Goal: Check status: Check status

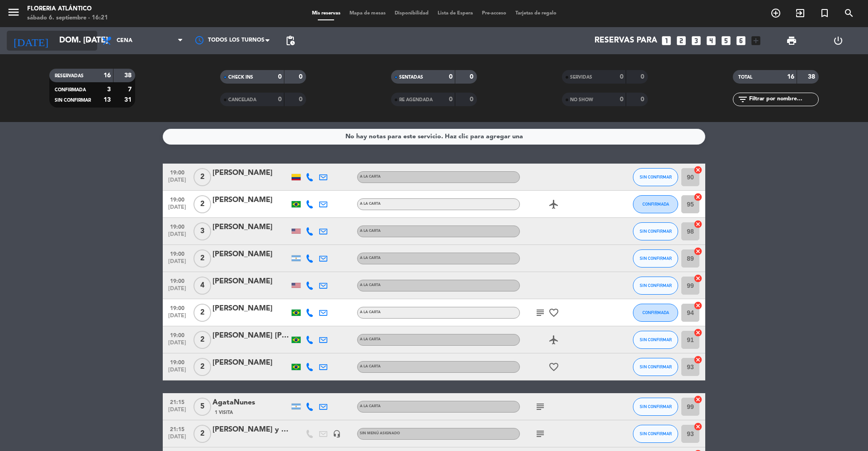
click at [75, 43] on input "dom. [DATE]" at bounding box center [107, 41] width 105 height 18
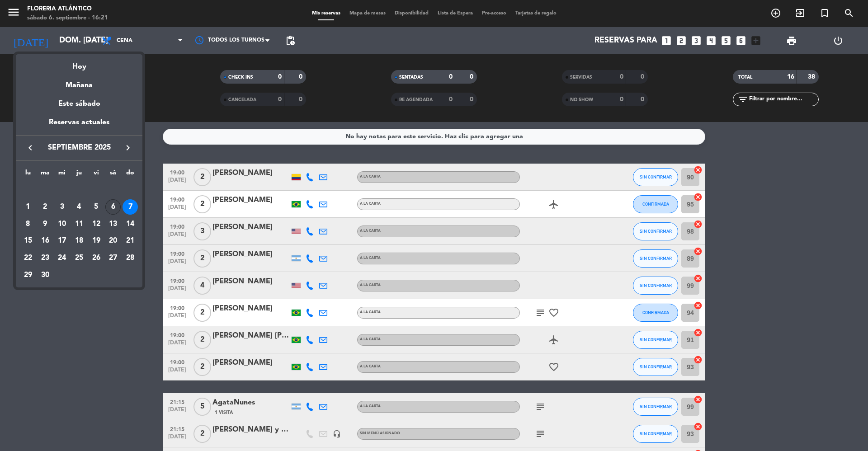
click at [110, 209] on div "6" at bounding box center [112, 206] width 15 height 15
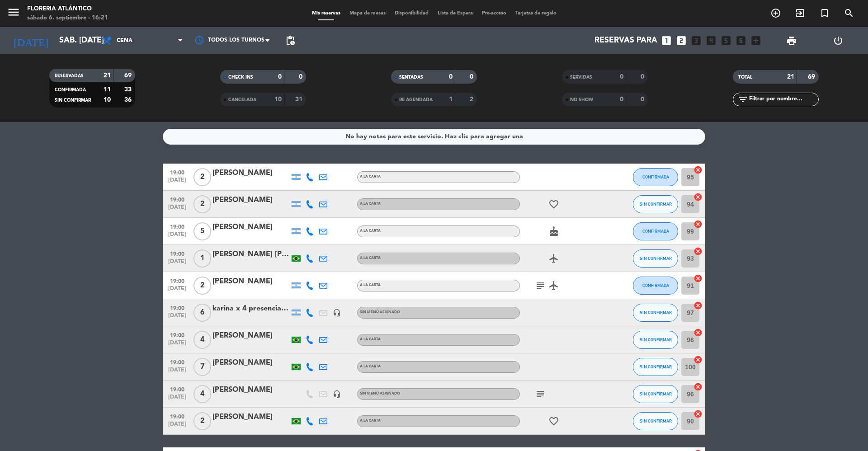
click at [246, 98] on span "CANCELADA" at bounding box center [242, 100] width 28 height 5
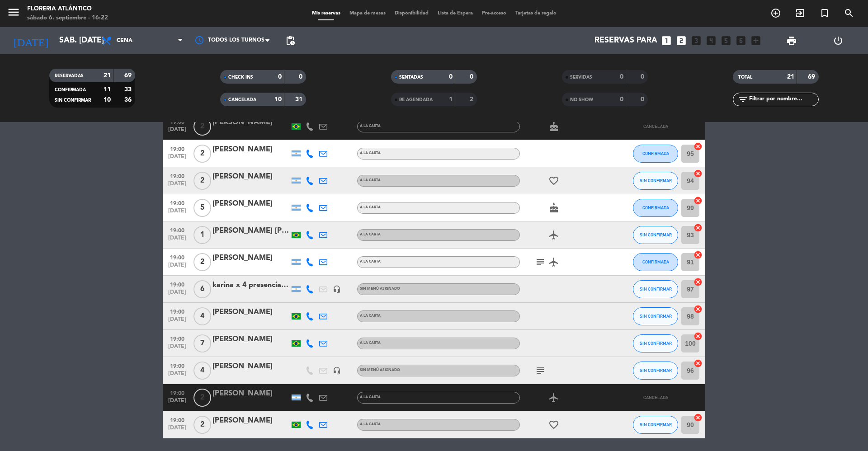
scroll to position [120, 0]
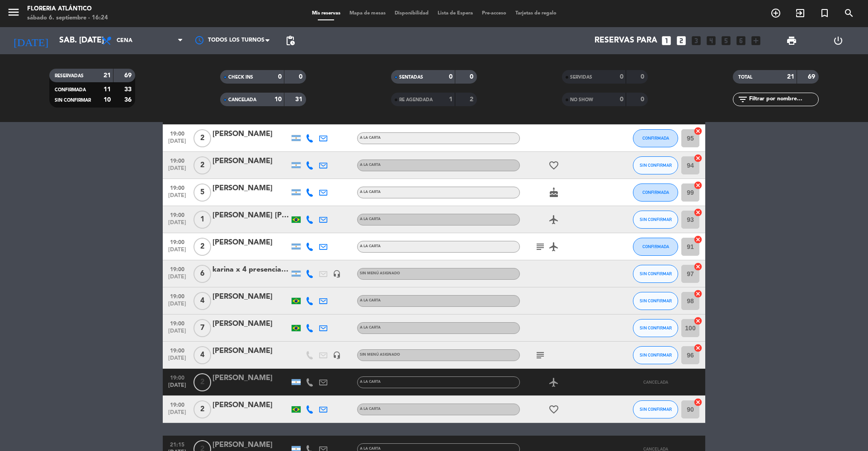
click at [545, 355] on icon "subject" at bounding box center [540, 355] width 11 height 11
click at [579, 346] on div "subject via mail Isa" at bounding box center [560, 355] width 81 height 27
click at [76, 42] on input "sáb. [DATE]" at bounding box center [107, 41] width 105 height 18
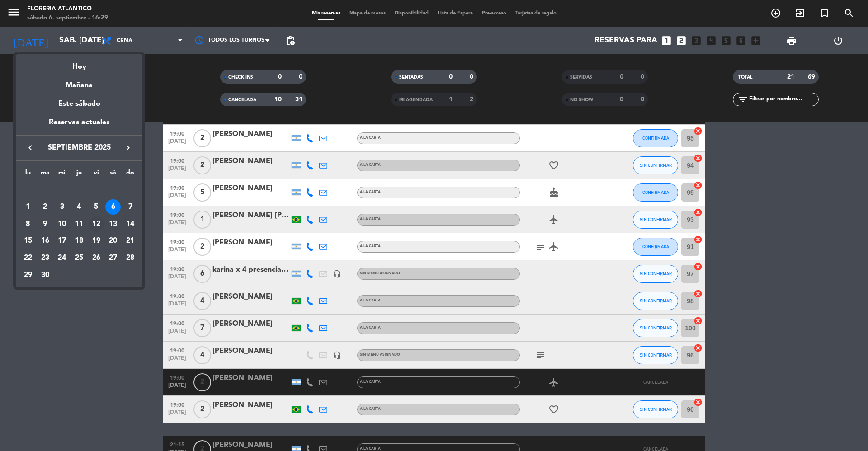
click at [98, 223] on div "12" at bounding box center [96, 224] width 15 height 15
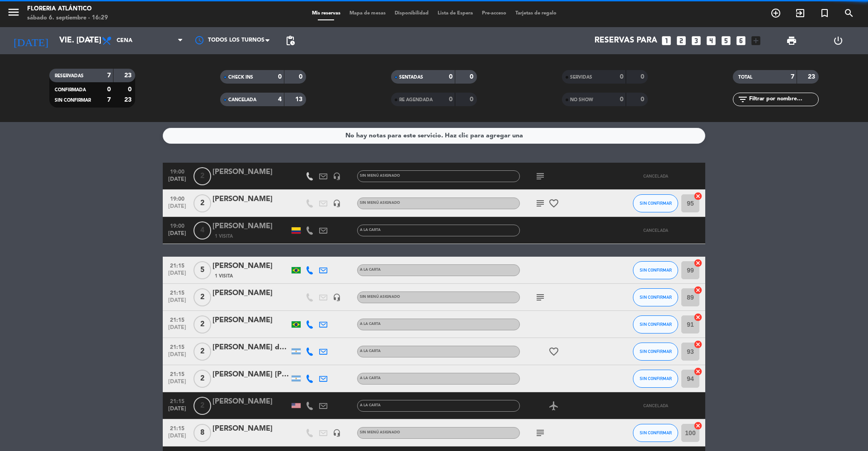
scroll to position [0, 0]
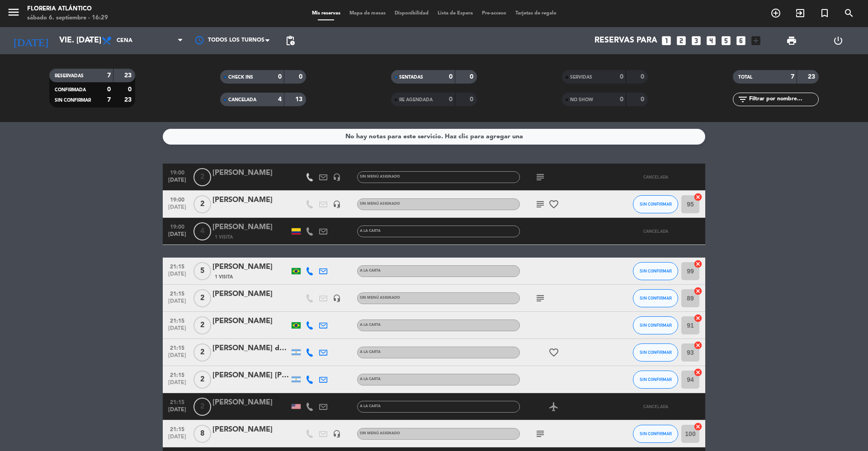
click at [534, 205] on span "subject" at bounding box center [541, 204] width 14 height 11
click at [536, 205] on icon "subject" at bounding box center [540, 204] width 11 height 11
click at [44, 134] on service-notes "No hay notas para este servicio. Haz clic para agregar una" at bounding box center [434, 137] width 868 height 16
click at [536, 200] on icon "subject" at bounding box center [540, 204] width 11 height 11
click at [116, 187] on bookings-row "19:00 [DATE] 2 [PERSON_NAME] headset_mic Sin menú asignado subject CANCELADA 19…" at bounding box center [434, 319] width 868 height 311
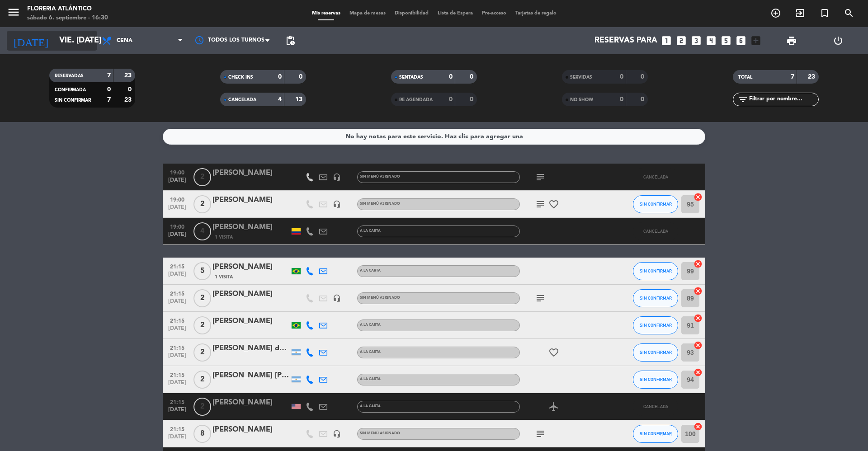
click at [55, 40] on input "vie. [DATE]" at bounding box center [107, 41] width 105 height 18
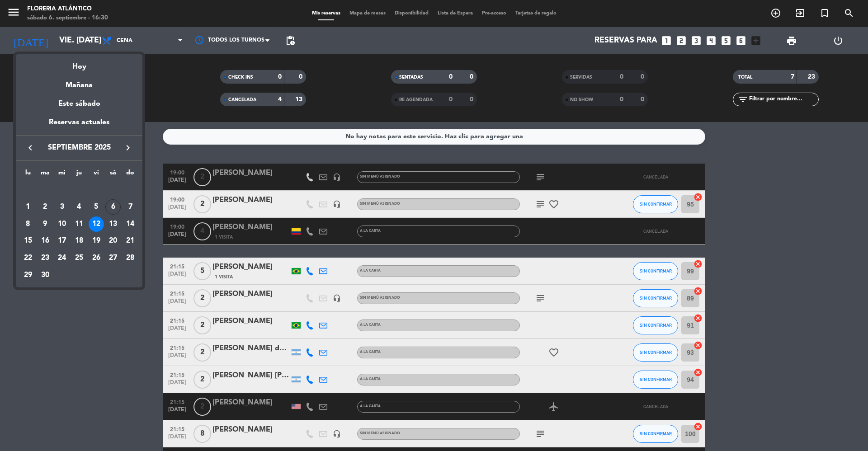
click at [74, 42] on div at bounding box center [434, 225] width 868 height 451
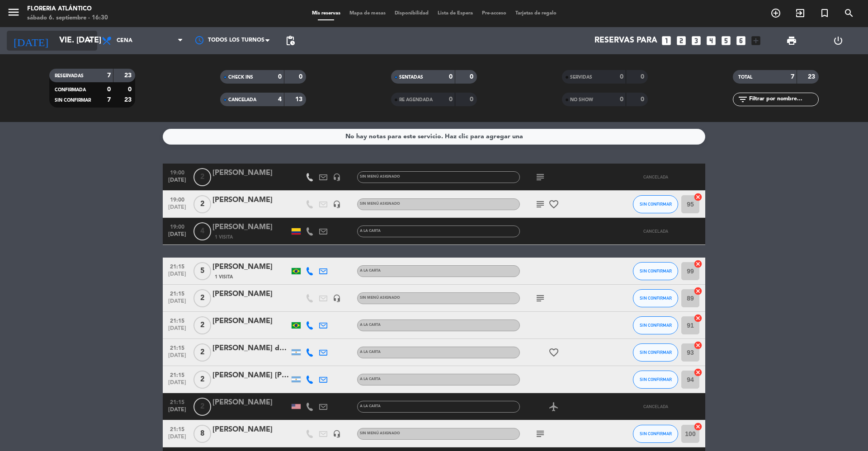
click at [73, 42] on input "vie. [DATE]" at bounding box center [107, 41] width 105 height 18
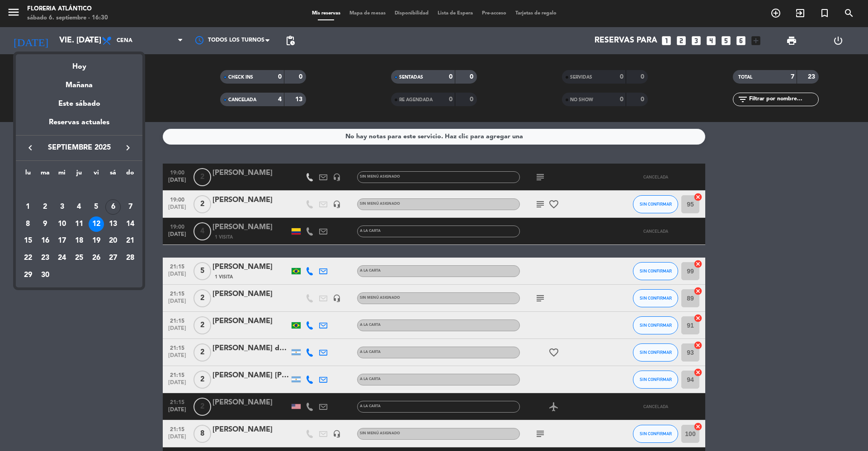
click at [128, 152] on icon "keyboard_arrow_right" at bounding box center [128, 147] width 11 height 11
click at [58, 205] on div "1" at bounding box center [61, 206] width 15 height 15
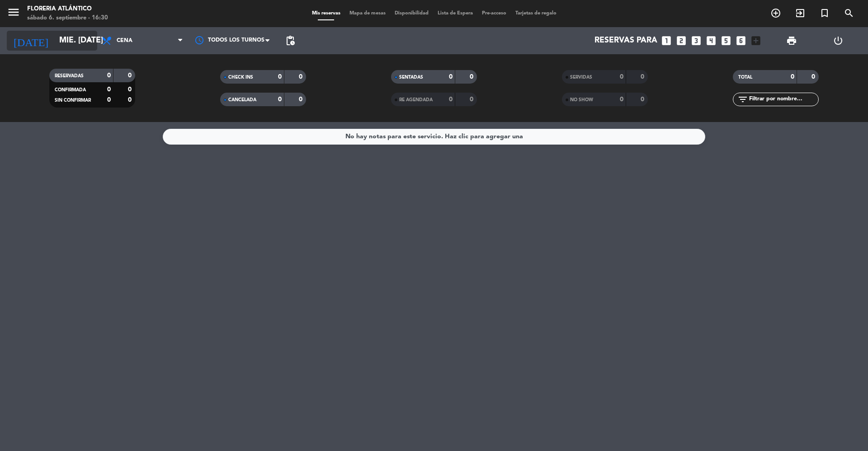
click at [69, 32] on input "mié. [DATE]" at bounding box center [107, 41] width 105 height 18
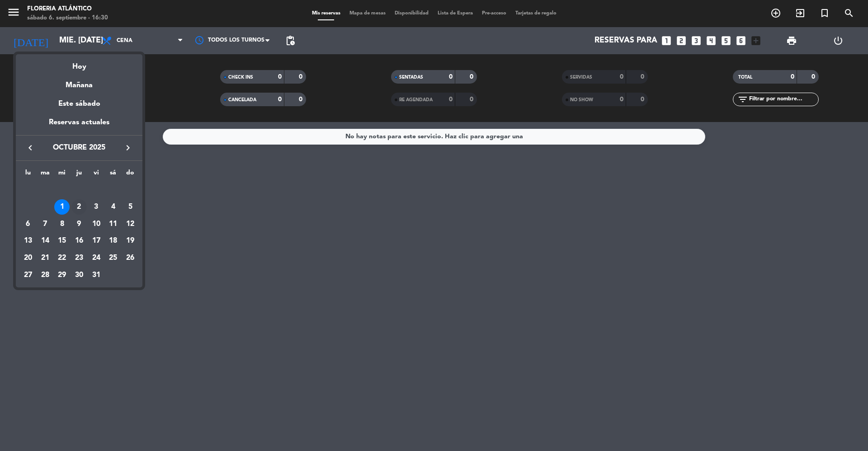
click at [78, 208] on div "2" at bounding box center [78, 206] width 15 height 15
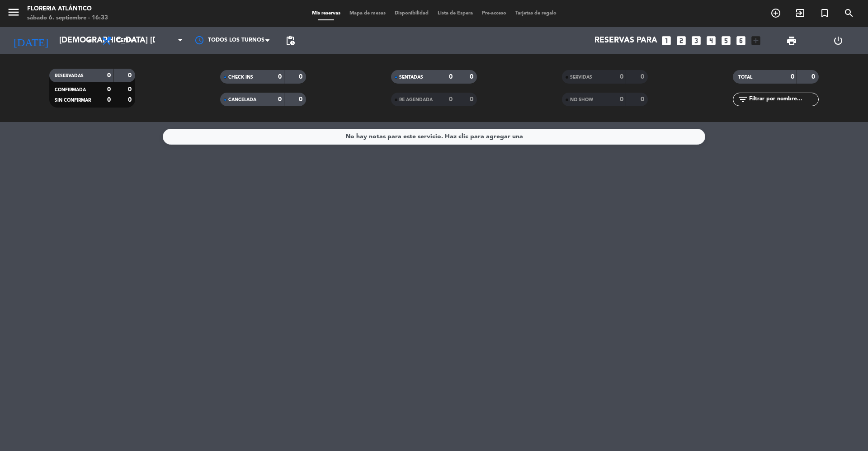
click at [76, 51] on div "[DATE] jue. [DATE] arrow_drop_down" at bounding box center [52, 40] width 90 height 27
click at [71, 46] on input "[DEMOGRAPHIC_DATA] [DATE]" at bounding box center [107, 41] width 105 height 18
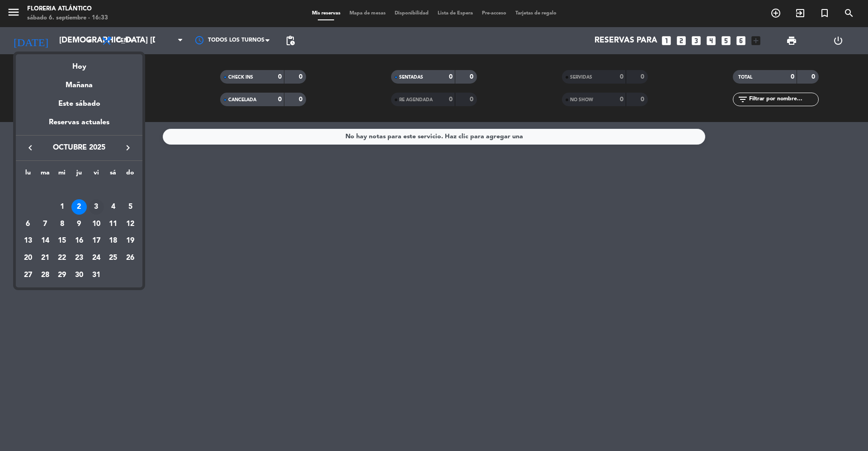
click at [95, 204] on div "3" at bounding box center [96, 206] width 15 height 15
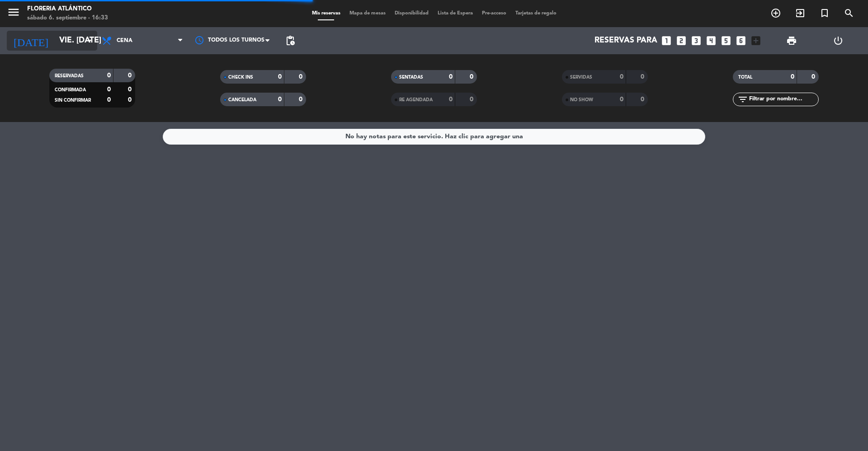
click at [70, 38] on input "vie. [DATE]" at bounding box center [107, 41] width 105 height 18
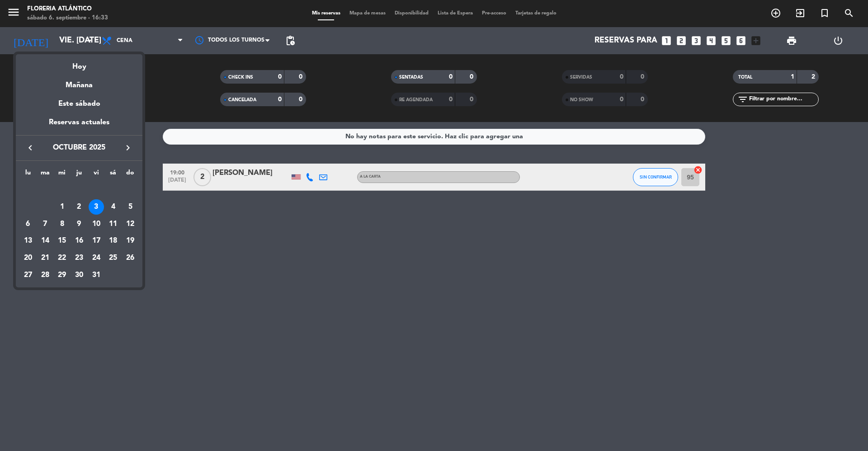
click at [111, 205] on div "4" at bounding box center [112, 206] width 15 height 15
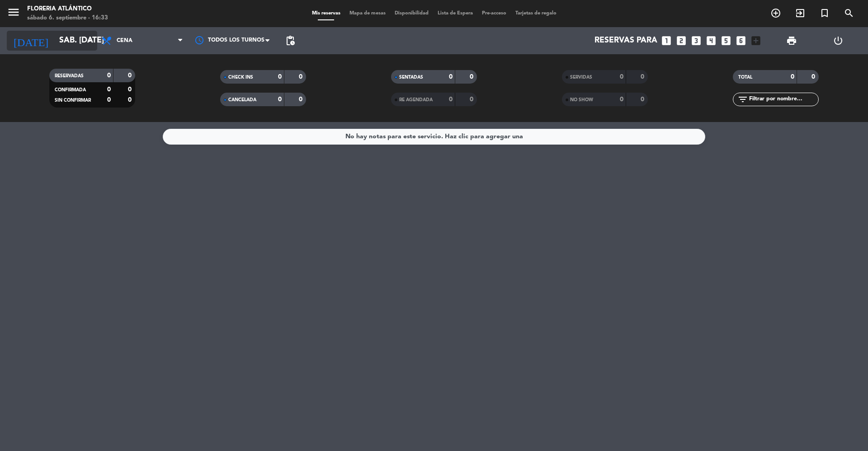
click at [73, 41] on input "sáb. [DATE]" at bounding box center [107, 41] width 105 height 18
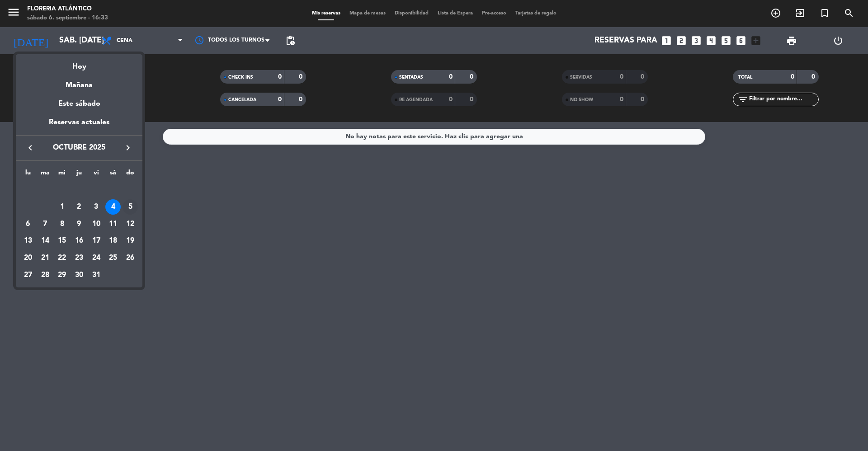
click at [129, 204] on div "5" at bounding box center [130, 206] width 15 height 15
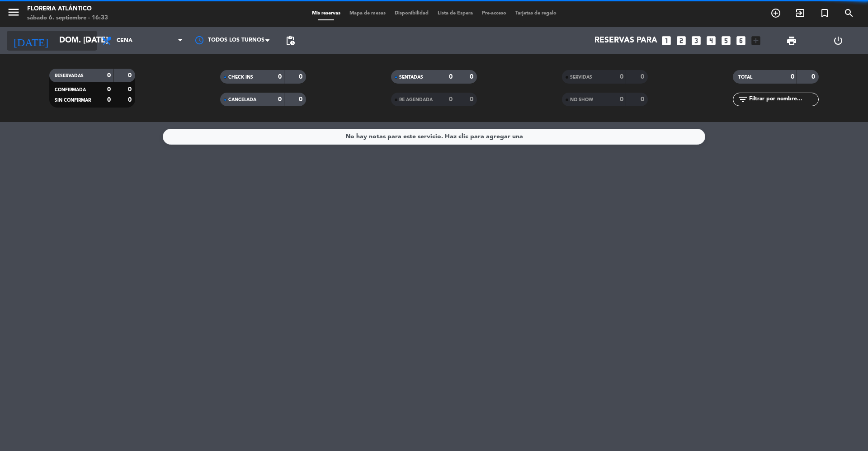
click at [55, 38] on input "dom. [DATE]" at bounding box center [107, 41] width 105 height 18
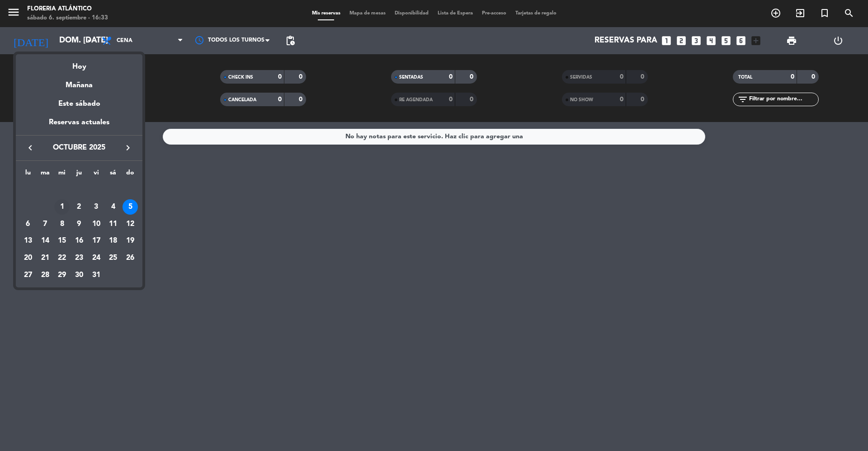
click at [66, 207] on div "1" at bounding box center [61, 206] width 15 height 15
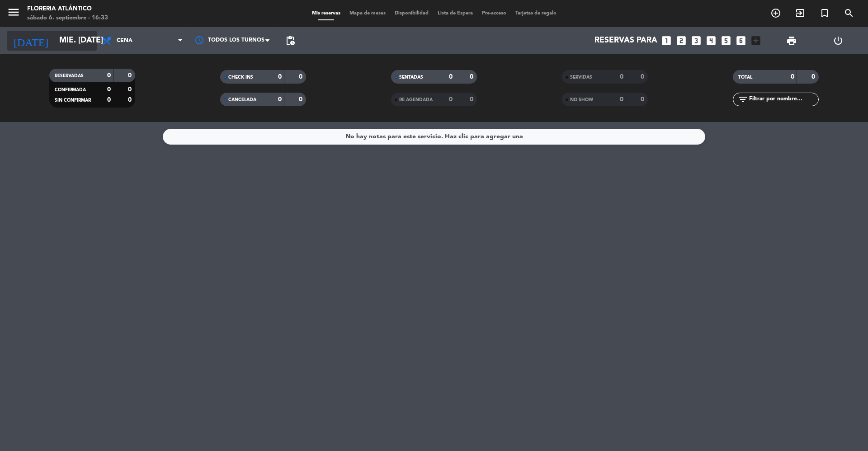
click at [58, 40] on input "mié. [DATE]" at bounding box center [107, 41] width 105 height 18
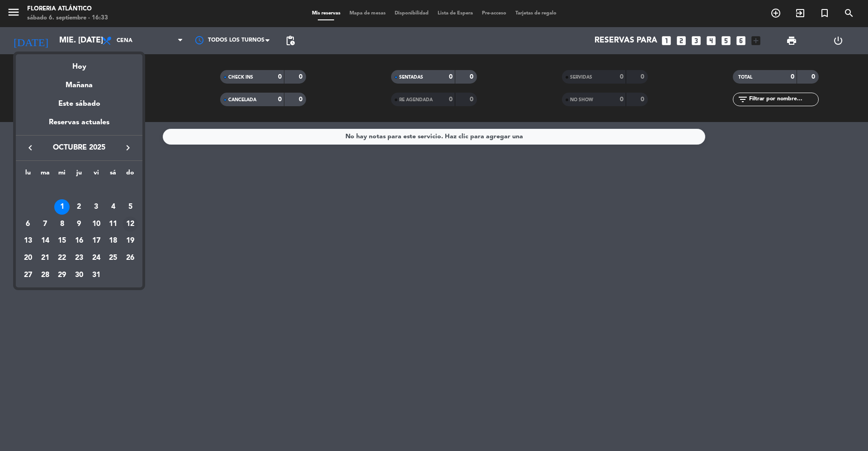
click at [128, 219] on div "12" at bounding box center [130, 224] width 15 height 15
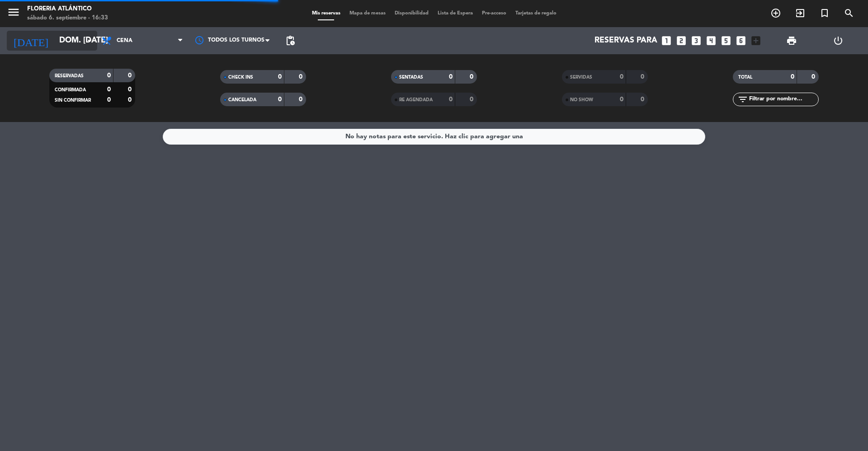
click at [67, 44] on input "dom. [DATE]" at bounding box center [107, 41] width 105 height 18
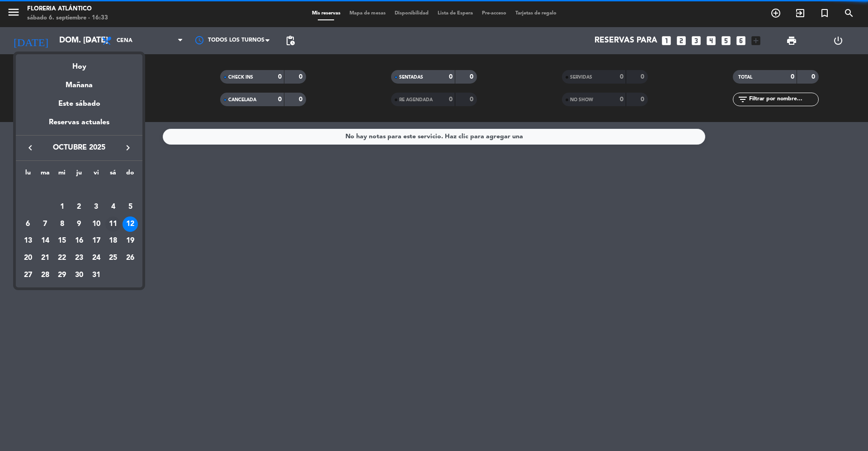
click at [114, 228] on div "11" at bounding box center [112, 224] width 15 height 15
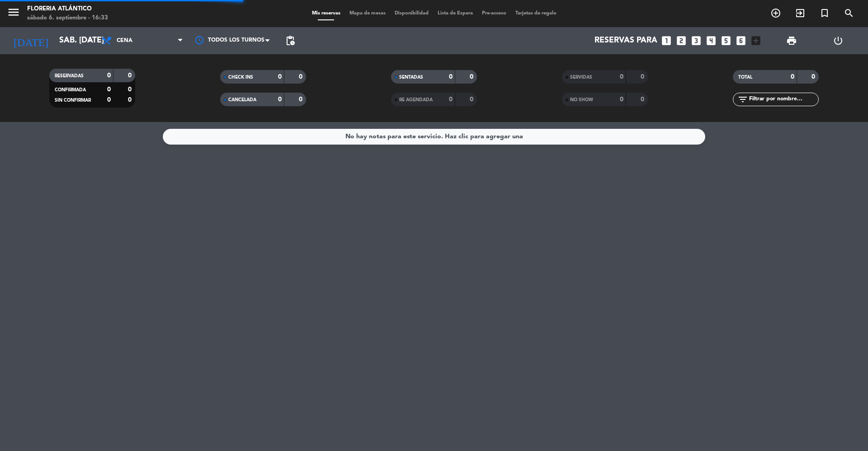
click at [56, 53] on div "[DATE] sáb. [DATE] arrow_drop_down" at bounding box center [52, 40] width 90 height 27
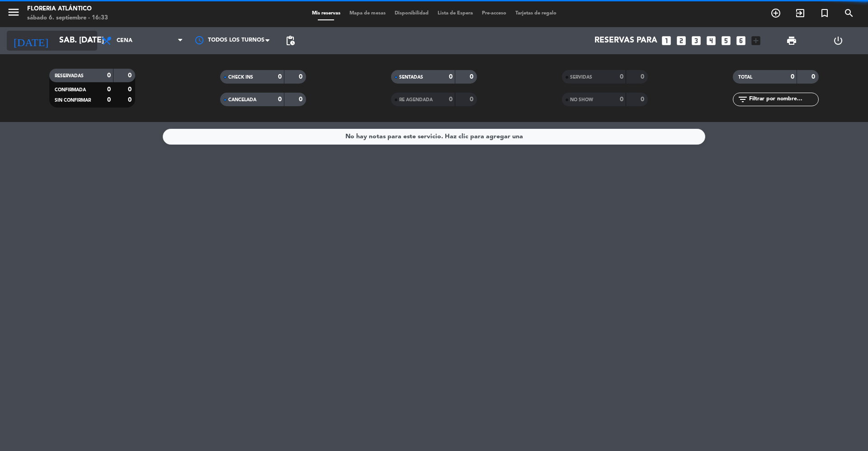
click at [56, 47] on input "sáb. [DATE]" at bounding box center [107, 41] width 105 height 18
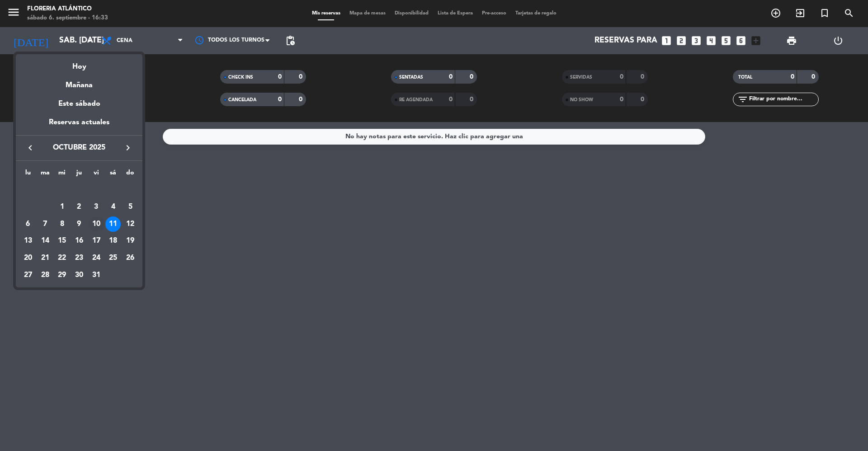
click at [94, 227] on div "10" at bounding box center [96, 224] width 15 height 15
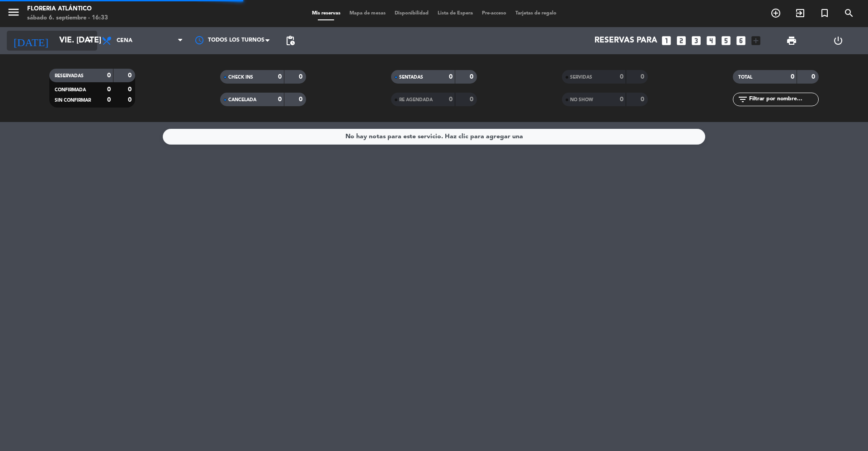
click at [55, 49] on input "vie. [DATE]" at bounding box center [107, 41] width 105 height 18
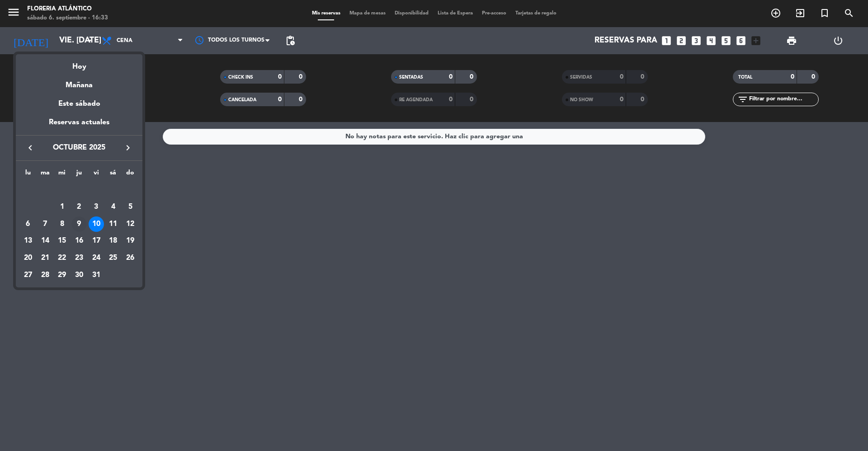
click at [81, 224] on div "9" at bounding box center [78, 224] width 15 height 15
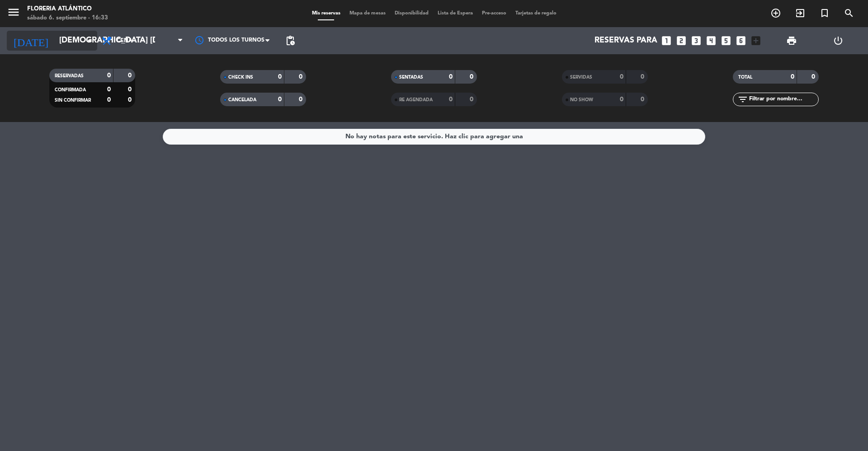
click at [55, 38] on input "[DEMOGRAPHIC_DATA] [DATE]" at bounding box center [107, 41] width 105 height 18
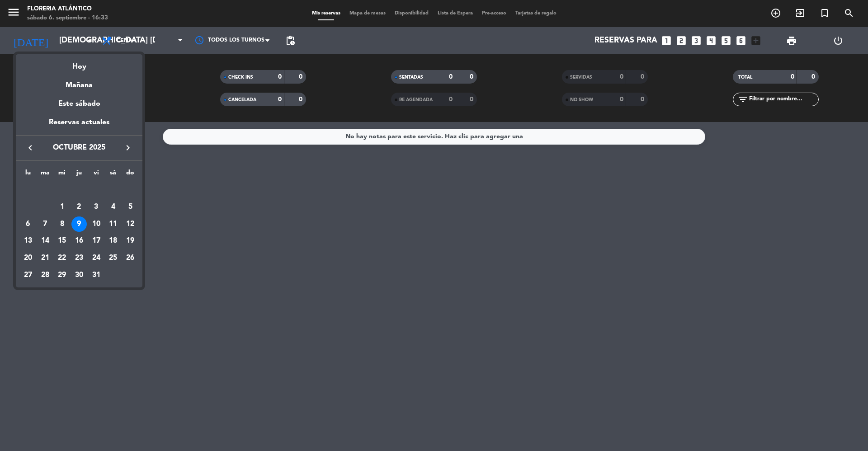
drag, startPoint x: 61, startPoint y: 221, endPoint x: 60, endPoint y: 210, distance: 11.3
click at [60, 221] on div "8" at bounding box center [61, 224] width 15 height 15
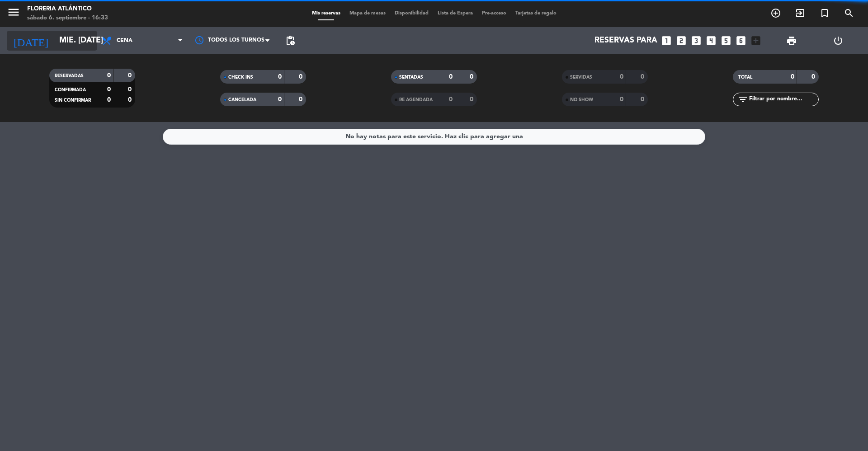
click at [65, 36] on input "mié. [DATE]" at bounding box center [107, 41] width 105 height 18
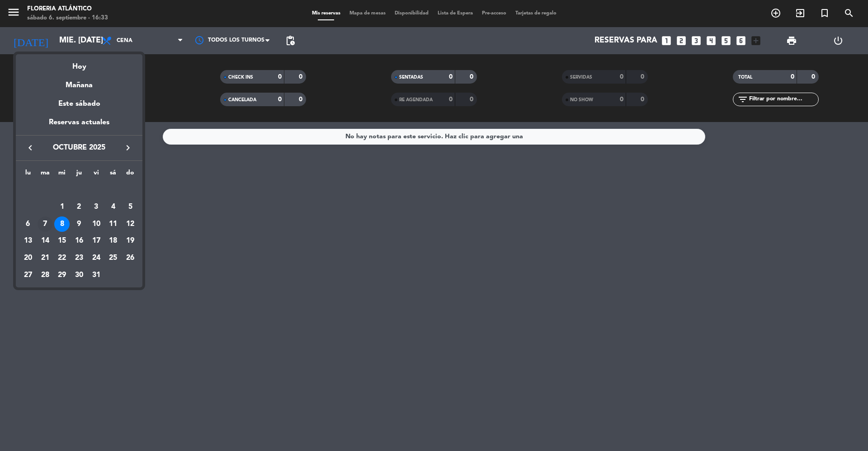
click at [47, 226] on div "7" at bounding box center [45, 224] width 15 height 15
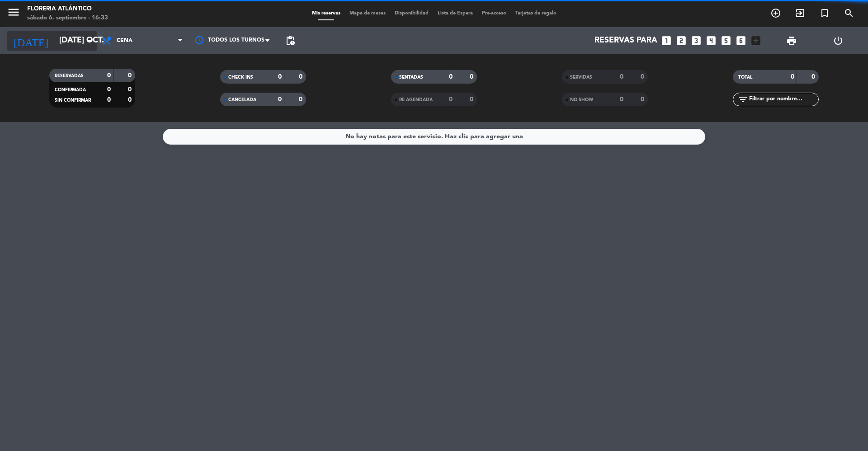
click at [55, 47] on input "[DATE] oct." at bounding box center [107, 41] width 105 height 18
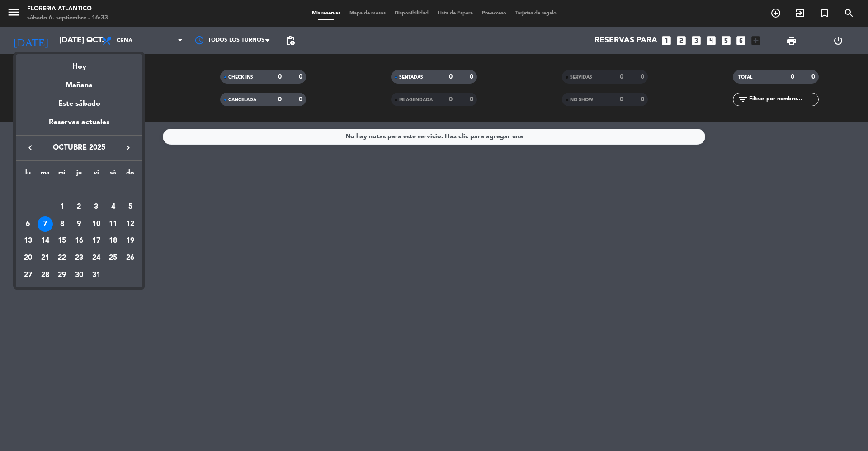
click at [24, 223] on div "6" at bounding box center [27, 224] width 15 height 15
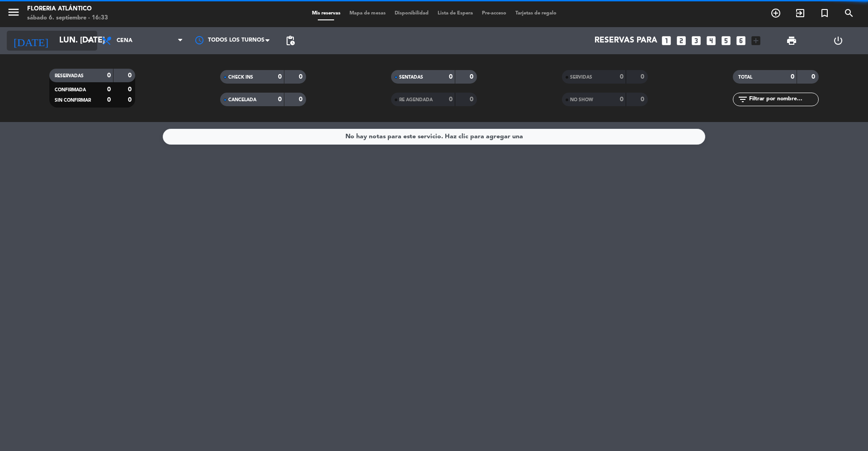
click at [55, 46] on input "lun. [DATE]" at bounding box center [107, 41] width 105 height 18
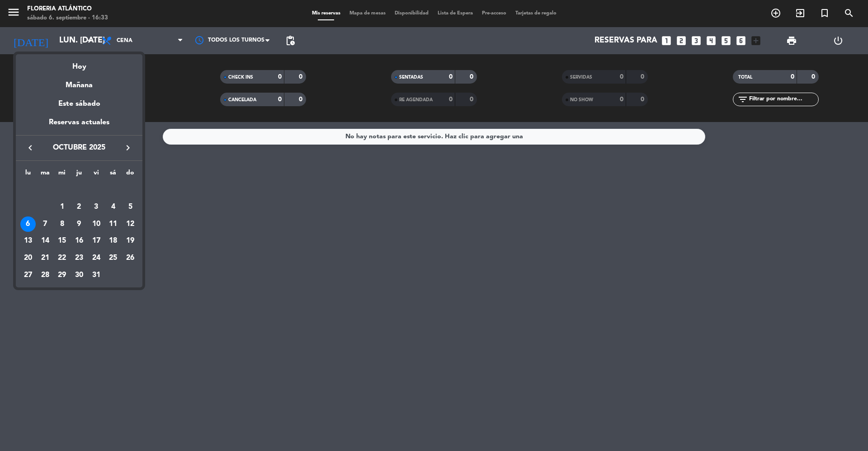
click at [31, 145] on icon "keyboard_arrow_left" at bounding box center [30, 147] width 11 height 11
click at [131, 259] on div "28" at bounding box center [130, 258] width 15 height 15
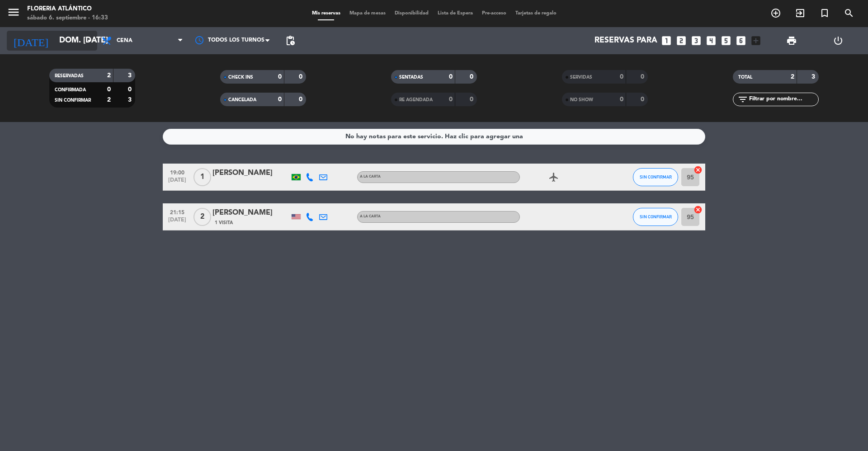
click at [71, 38] on input "dom. [DATE]" at bounding box center [107, 41] width 105 height 18
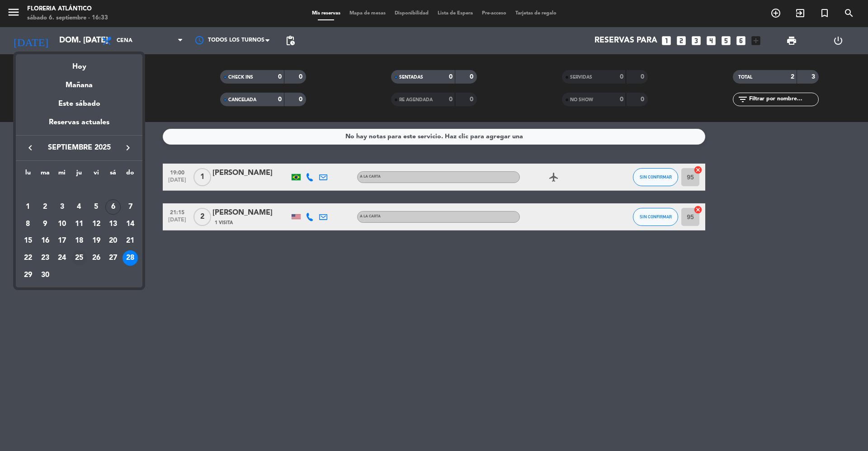
click at [82, 257] on div "25" at bounding box center [78, 258] width 15 height 15
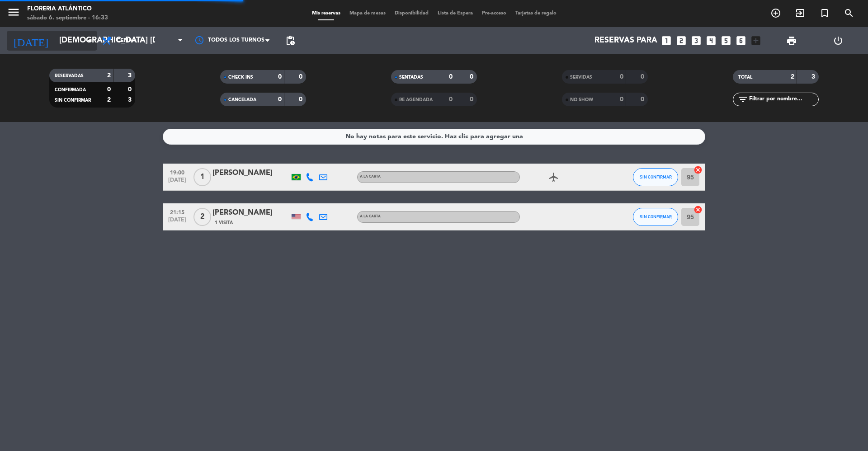
click at [55, 47] on input "[DEMOGRAPHIC_DATA] [DATE]" at bounding box center [107, 41] width 105 height 18
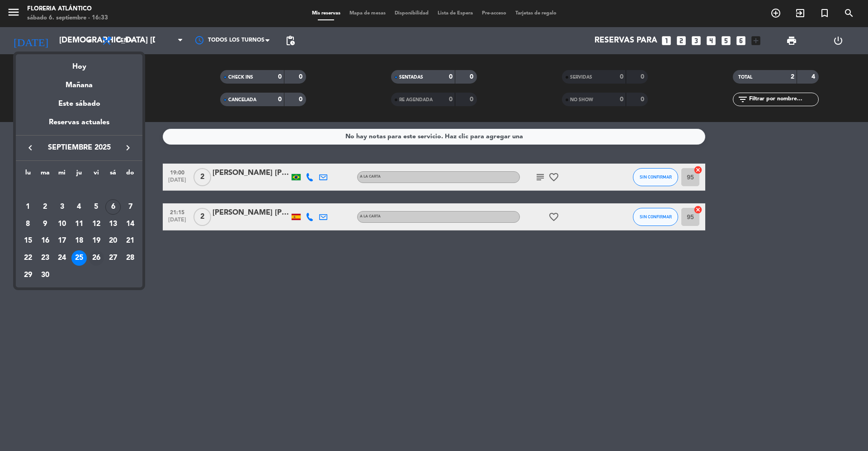
click at [96, 259] on div "26" at bounding box center [96, 258] width 15 height 15
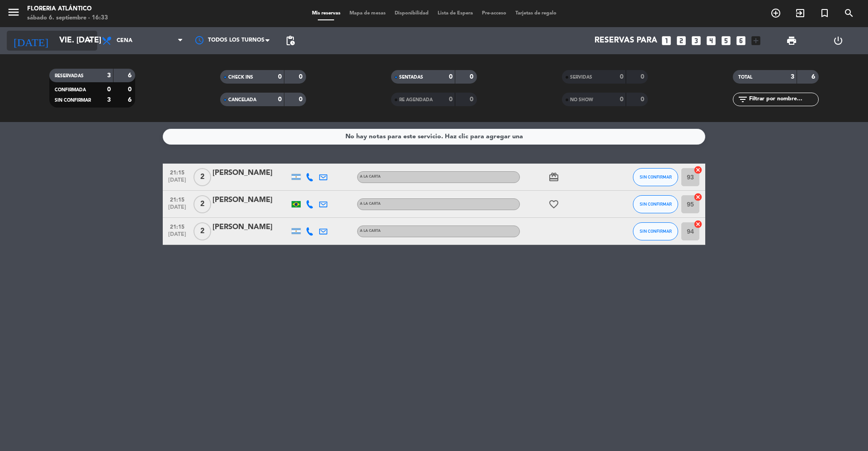
click at [55, 44] on input "vie. [DATE]" at bounding box center [107, 41] width 105 height 18
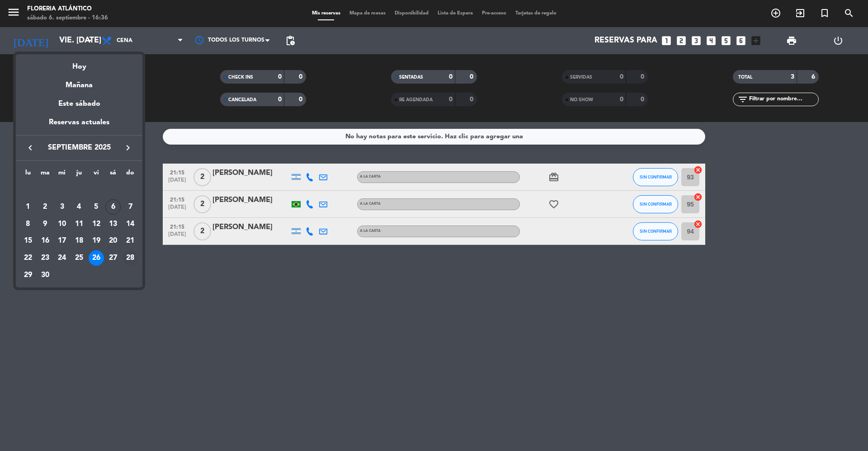
click at [129, 256] on div "28" at bounding box center [130, 258] width 15 height 15
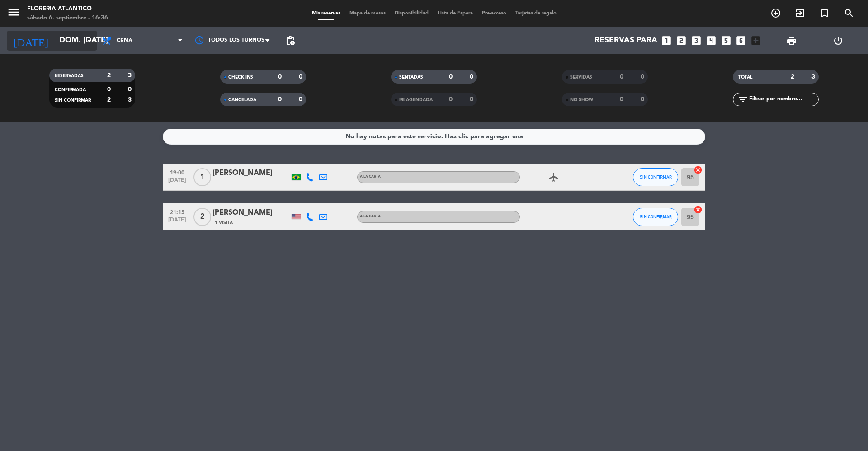
click at [55, 46] on input "dom. [DATE]" at bounding box center [107, 41] width 105 height 18
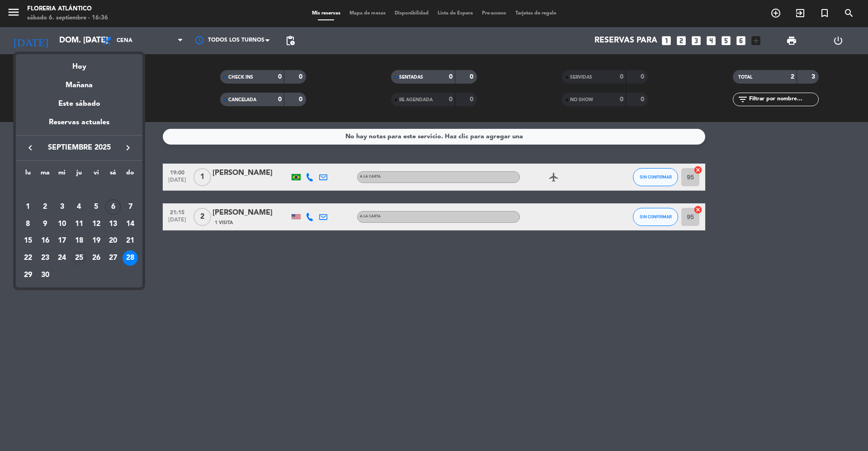
click at [80, 257] on div "25" at bounding box center [78, 258] width 15 height 15
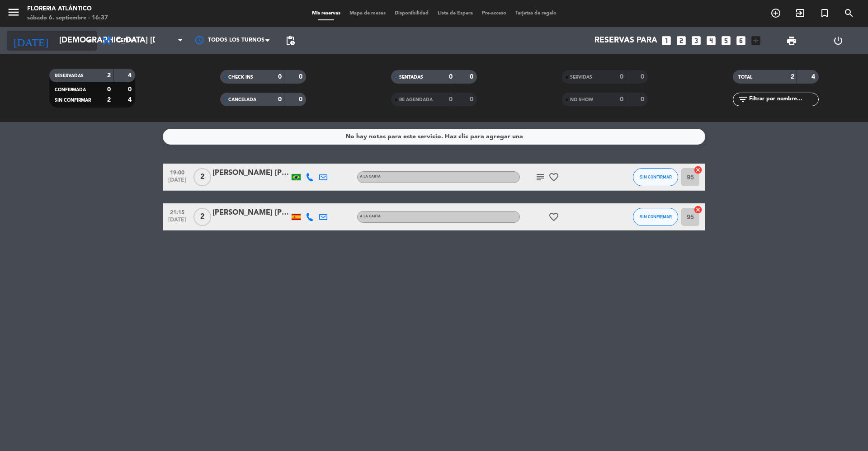
click at [82, 33] on input "[DEMOGRAPHIC_DATA] [DATE]" at bounding box center [107, 41] width 105 height 18
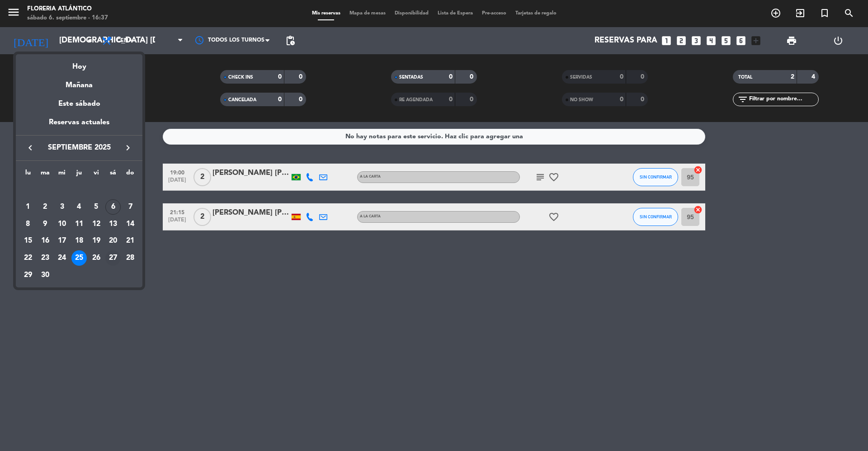
click at [109, 261] on div "27" at bounding box center [112, 258] width 15 height 15
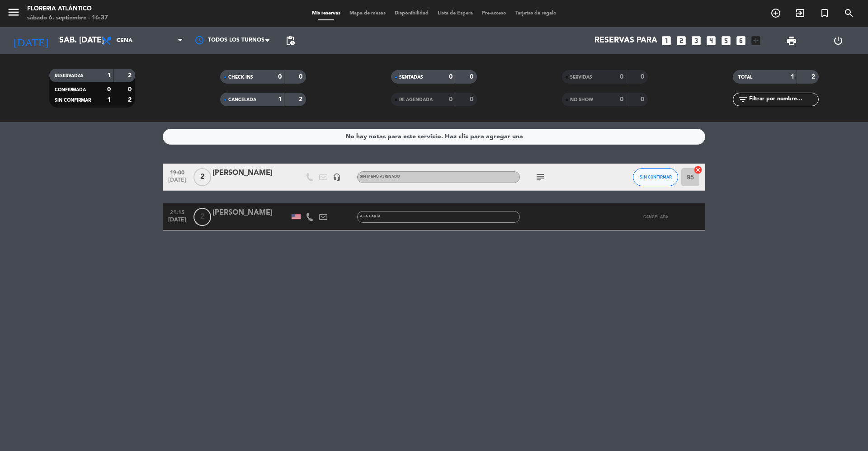
click at [532, 176] on div "subject" at bounding box center [560, 177] width 81 height 27
click at [533, 176] on div "subject" at bounding box center [560, 177] width 81 height 27
click at [534, 176] on span "subject" at bounding box center [541, 177] width 14 height 11
click at [536, 175] on icon "subject" at bounding box center [540, 177] width 11 height 11
click at [62, 53] on div "[DATE] sáb. [DATE] arrow_drop_down" at bounding box center [52, 40] width 90 height 27
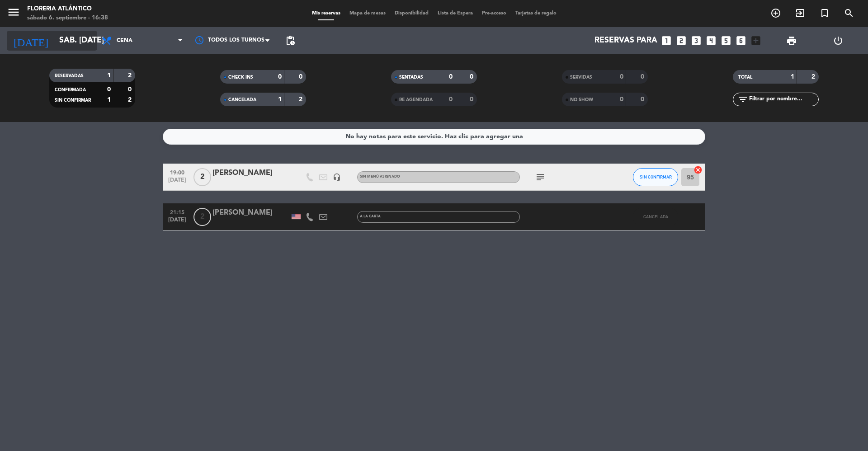
click at [56, 44] on input "sáb. [DATE]" at bounding box center [107, 41] width 105 height 18
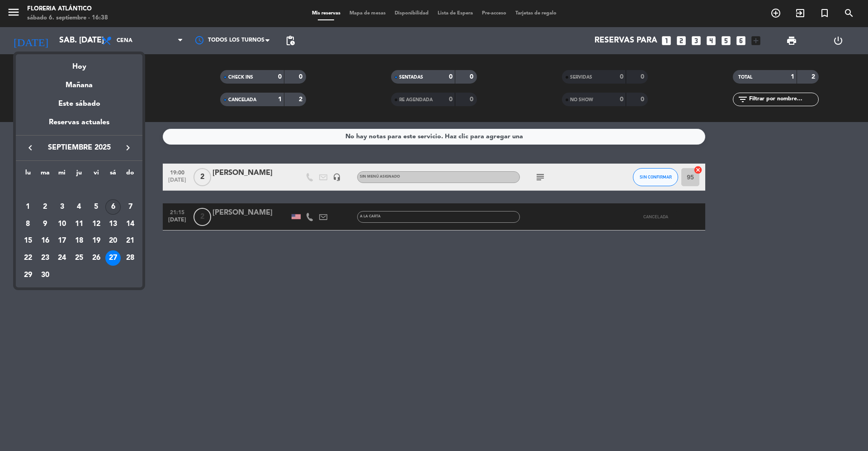
click at [114, 207] on div "6" at bounding box center [112, 206] width 15 height 15
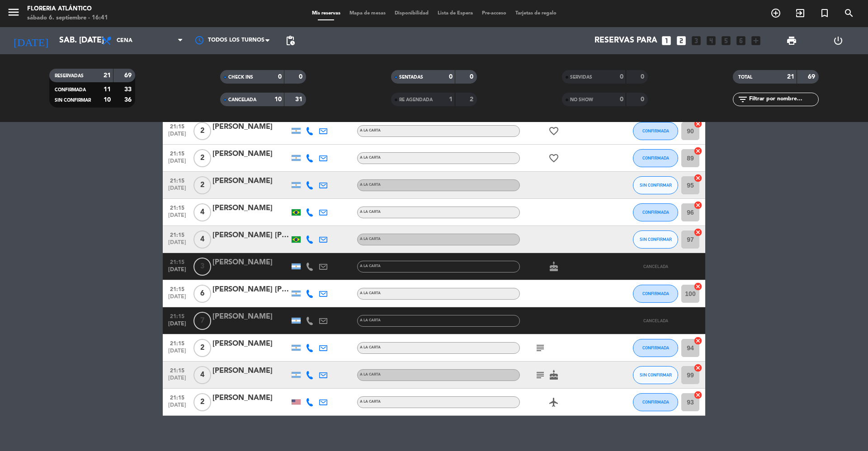
scroll to position [603, 0]
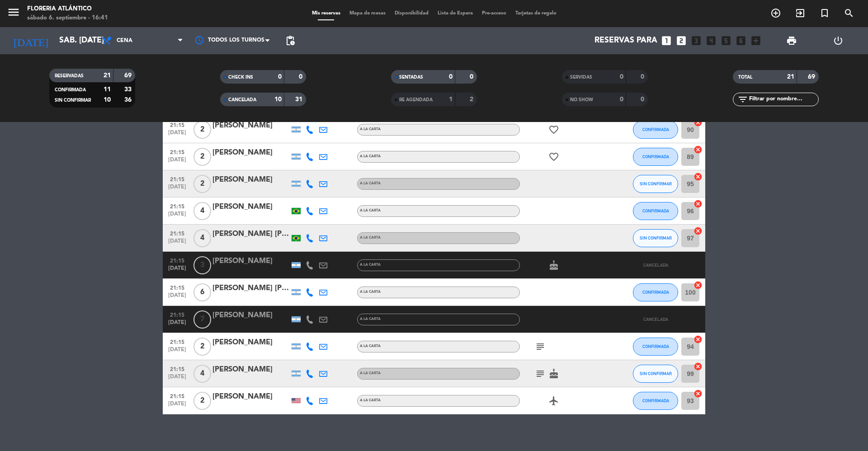
click at [245, 96] on div "CANCELADA" at bounding box center [244, 100] width 42 height 10
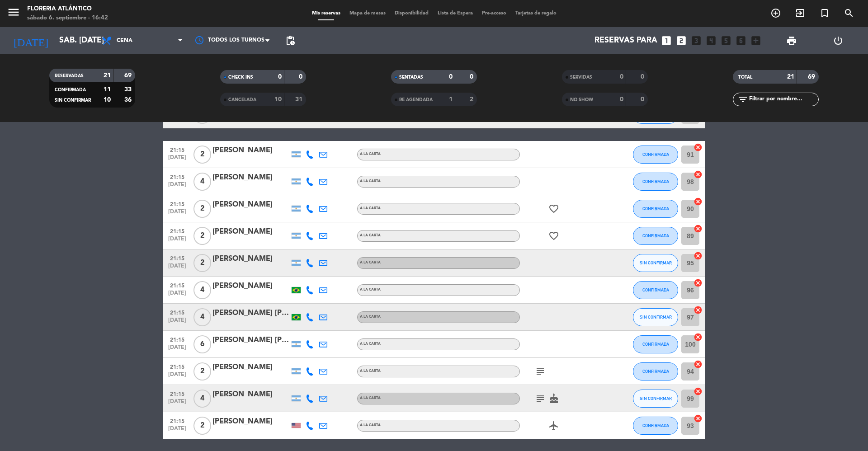
scroll to position [339, 0]
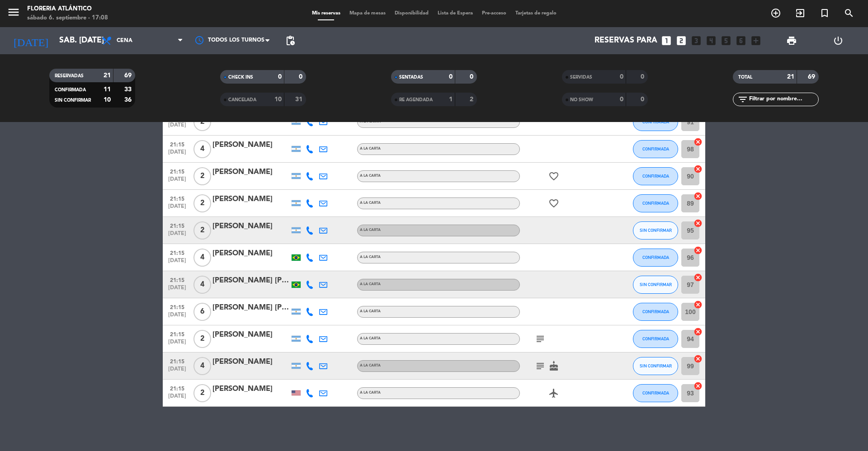
click at [519, 337] on div "A LA CARTA" at bounding box center [438, 339] width 163 height 12
click at [536, 336] on icon "subject" at bounding box center [540, 339] width 11 height 11
click at [542, 363] on icon "subject" at bounding box center [540, 366] width 11 height 11
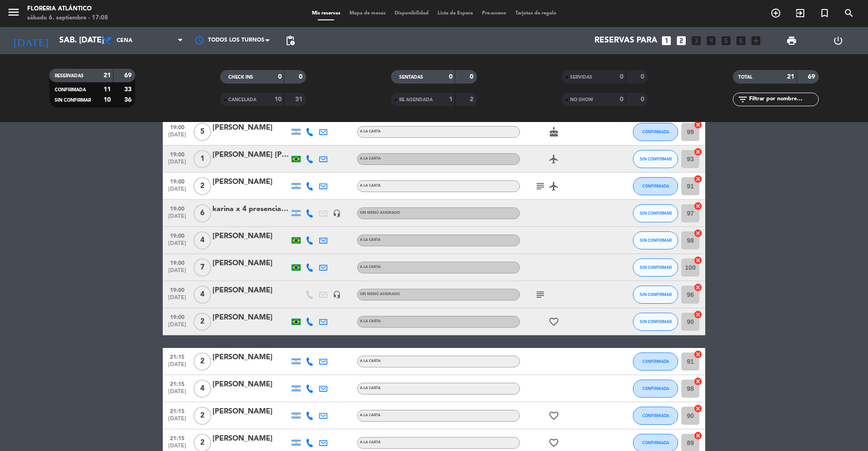
scroll to position [98, 0]
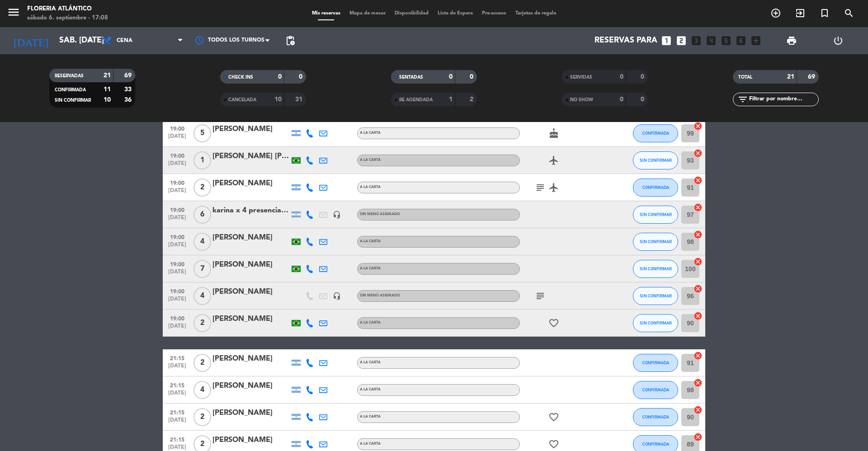
click at [544, 294] on icon "subject" at bounding box center [540, 296] width 11 height 11
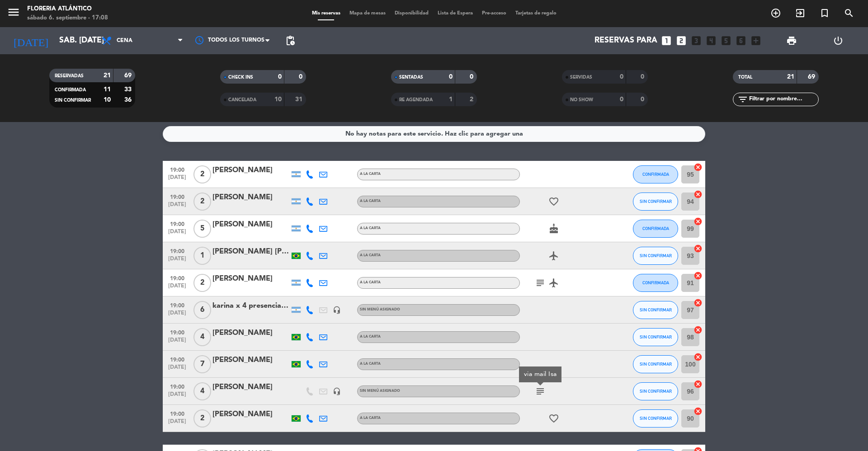
scroll to position [0, 0]
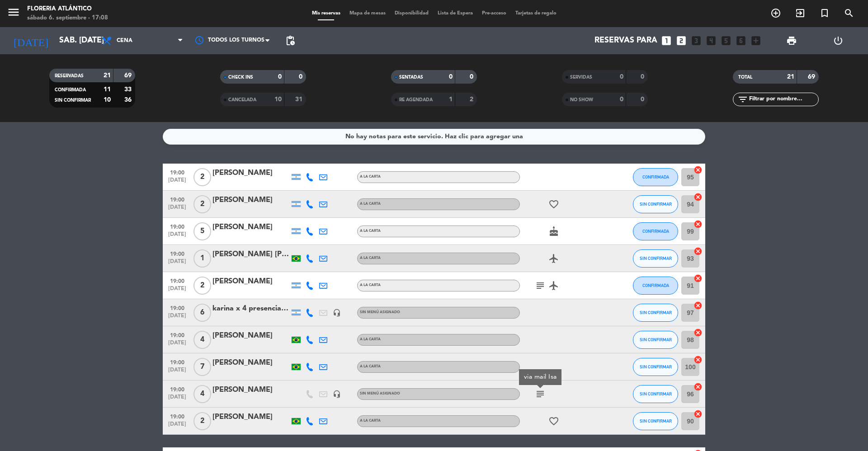
click at [544, 290] on icon "subject" at bounding box center [540, 285] width 11 height 11
click at [65, 39] on input "sáb. [DATE]" at bounding box center [107, 41] width 105 height 18
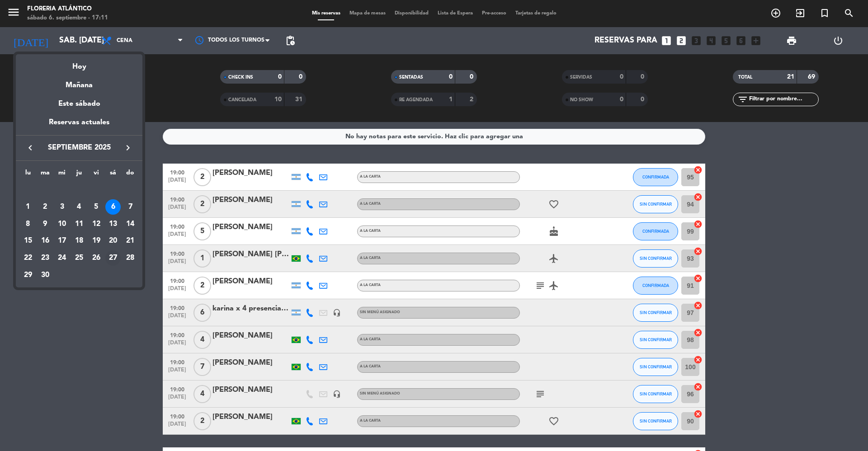
click at [111, 257] on div "27" at bounding box center [112, 258] width 15 height 15
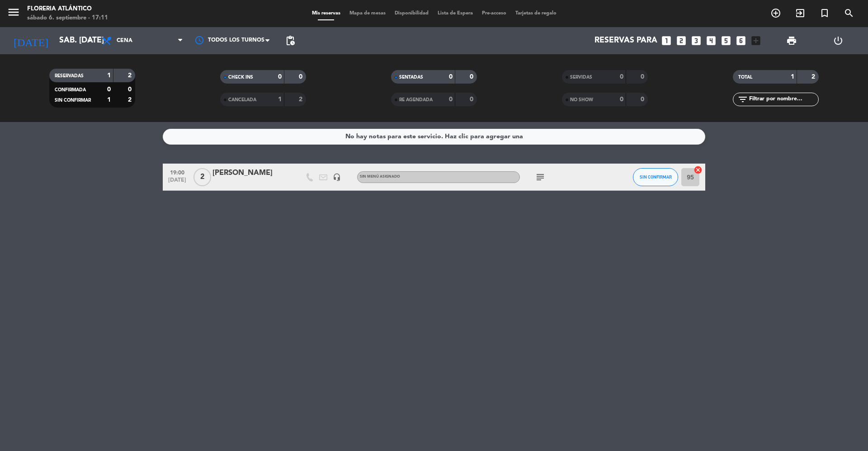
click at [244, 174] on div "[PERSON_NAME]" at bounding box center [251, 173] width 77 height 12
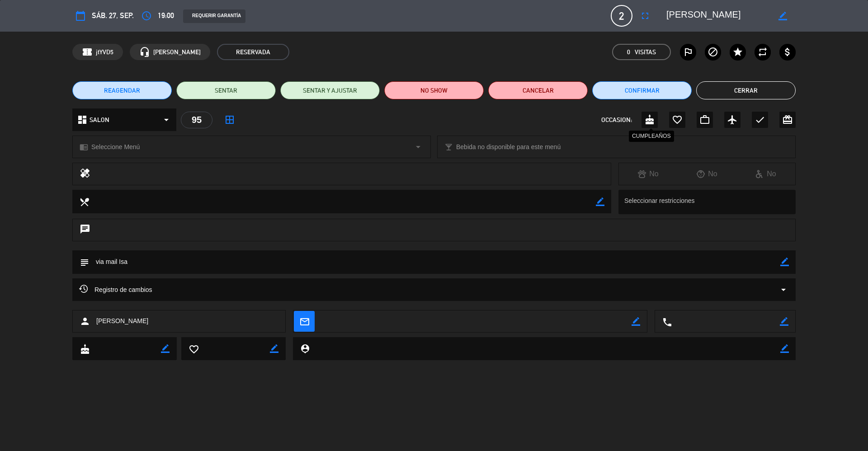
click at [647, 120] on icon "cake" at bounding box center [650, 119] width 11 height 11
click at [742, 83] on button "Cerrar" at bounding box center [747, 90] width 100 height 18
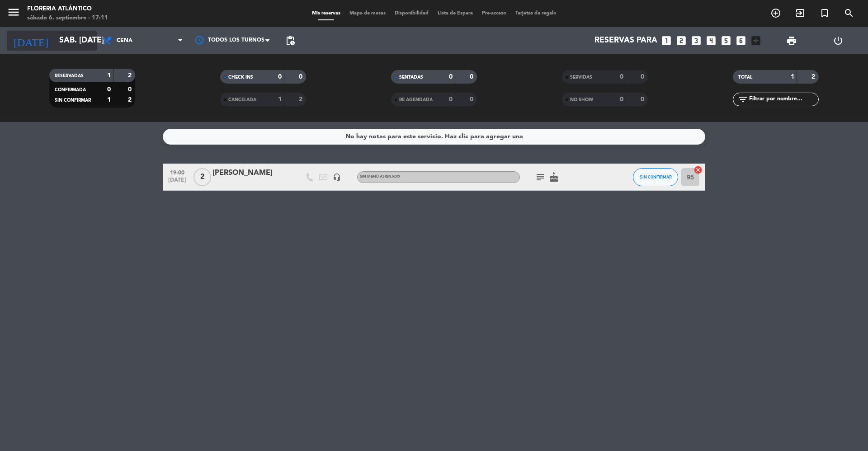
click at [57, 39] on input "sáb. [DATE]" at bounding box center [107, 41] width 105 height 18
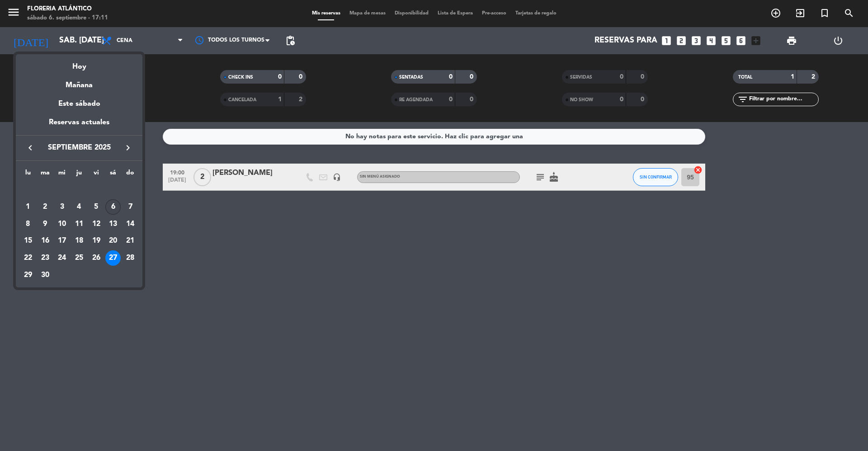
click at [116, 207] on div "6" at bounding box center [112, 206] width 15 height 15
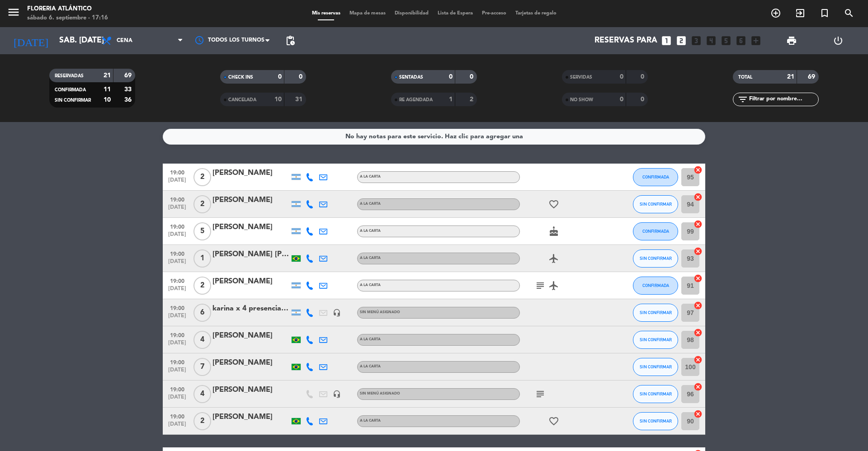
click at [33, 57] on div "RESERVADAS 21 69 CONFIRMADA 11 33 SIN CONFIRMAR 10 36 CHECK INS 0 0 CANCELADA 1…" at bounding box center [434, 88] width 868 height 68
click at [55, 40] on input "sáb. [DATE]" at bounding box center [107, 41] width 105 height 18
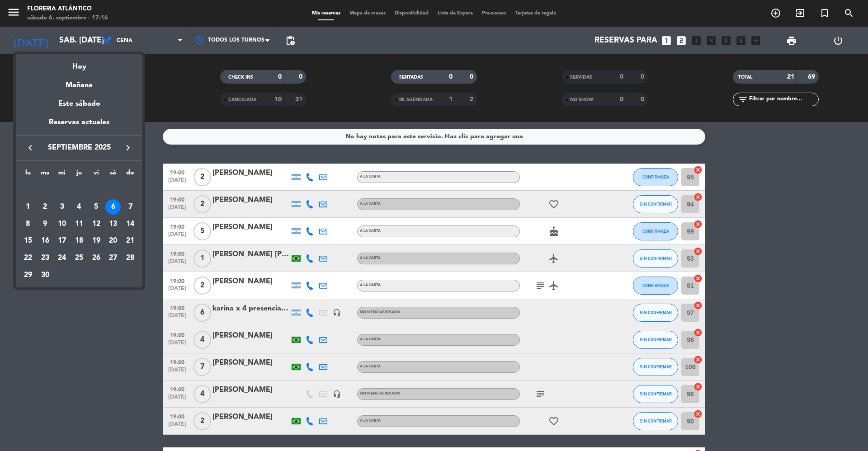
click at [125, 149] on icon "keyboard_arrow_right" at bounding box center [128, 147] width 11 height 11
click at [78, 221] on div "9" at bounding box center [78, 224] width 15 height 15
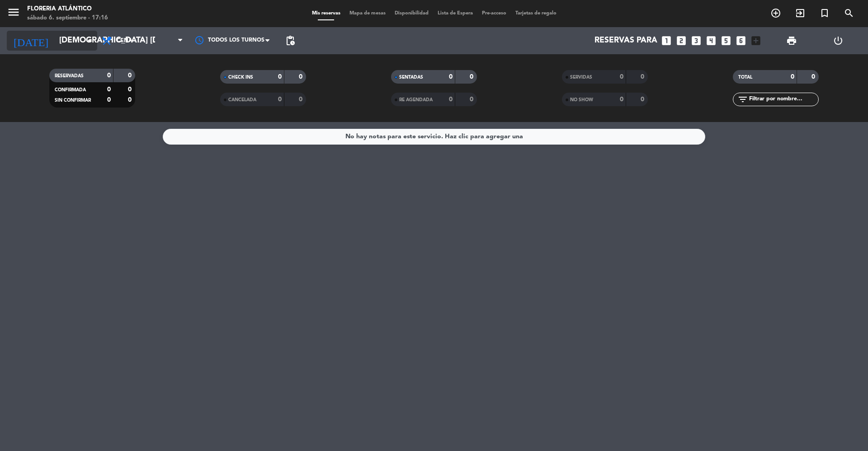
click at [62, 31] on div "[DATE] jue. [DATE] arrow_drop_down" at bounding box center [52, 41] width 90 height 20
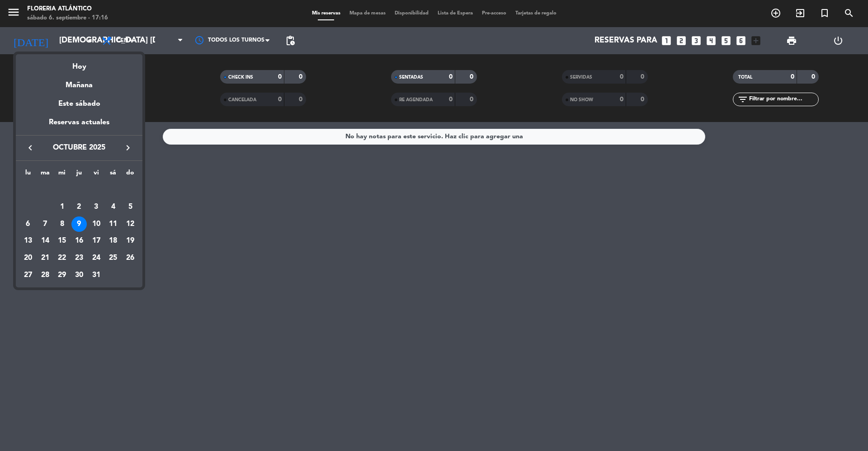
click at [90, 224] on div "10" at bounding box center [96, 224] width 15 height 15
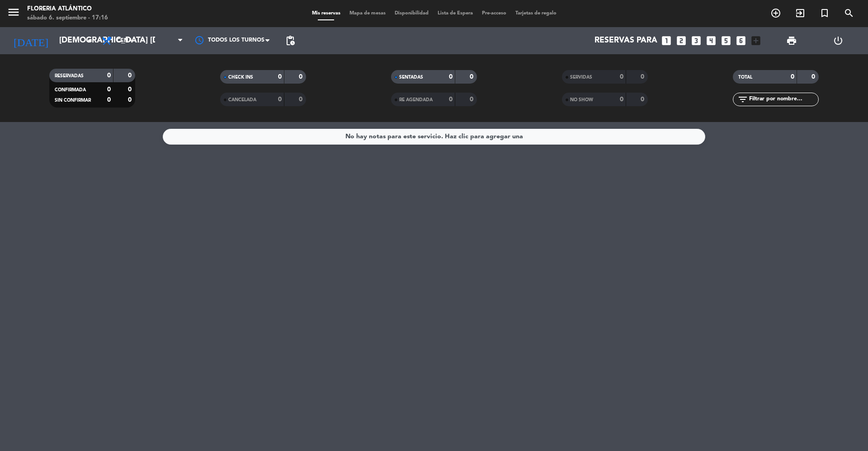
type input "vie. [DATE]"
